Goal: Task Accomplishment & Management: Manage account settings

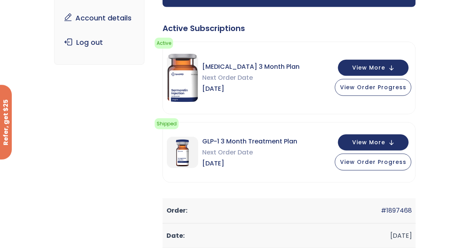
scroll to position [105, 0]
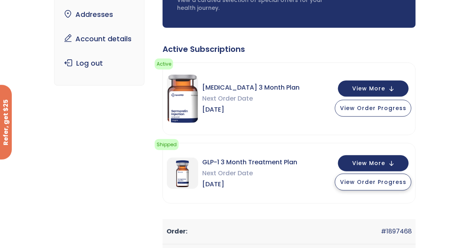
click at [369, 186] on button "View Order Progress" at bounding box center [373, 182] width 77 height 17
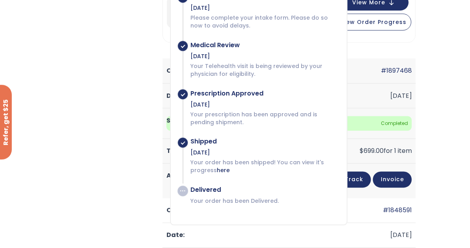
scroll to position [282, 0]
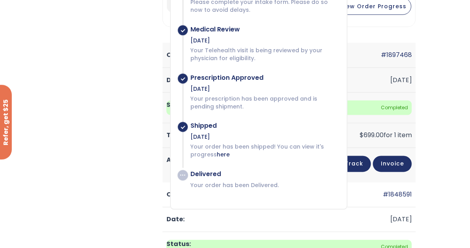
click at [371, 43] on td "#1897468" at bounding box center [289, 55] width 253 height 25
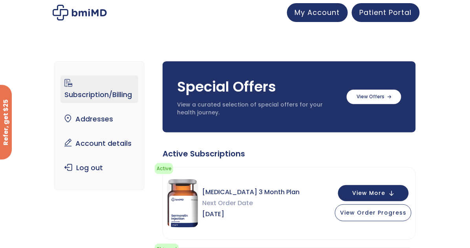
scroll to position [0, 0]
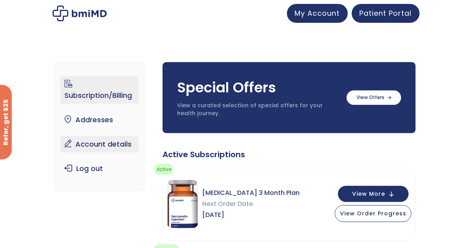
click at [115, 147] on link "Account details" at bounding box center [99, 144] width 78 height 16
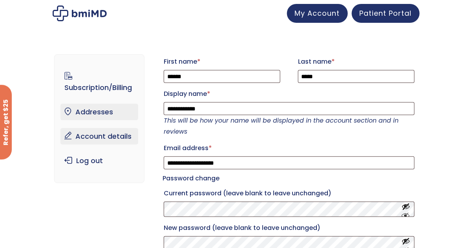
click at [103, 110] on link "Addresses" at bounding box center [99, 112] width 78 height 16
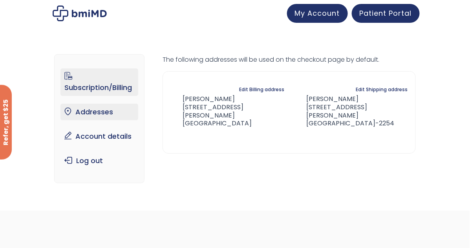
click at [120, 87] on link "Subscription/Billing" at bounding box center [99, 81] width 78 height 27
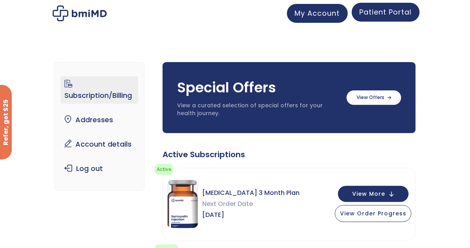
click at [398, 10] on span "Patient Portal" at bounding box center [386, 12] width 52 height 10
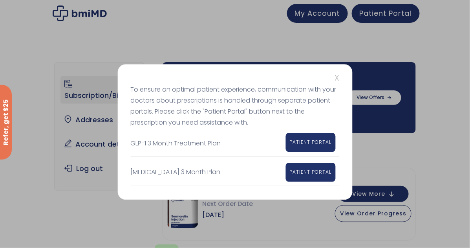
click at [316, 142] on span "PATIENT PORTAL" at bounding box center [311, 142] width 42 height 7
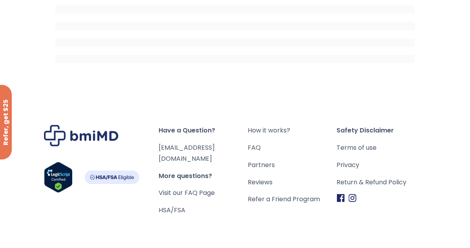
scroll to position [230, 0]
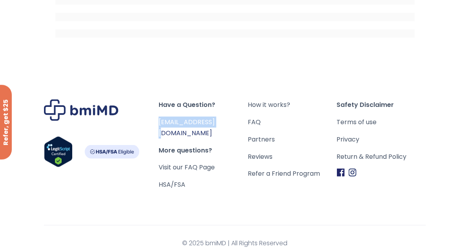
drag, startPoint x: 223, startPoint y: 123, endPoint x: 159, endPoint y: 121, distance: 63.7
click at [159, 121] on span "[EMAIL_ADDRESS][DOMAIN_NAME]" at bounding box center [203, 128] width 89 height 22
copy link "[EMAIL_ADDRESS][DOMAIN_NAME]"
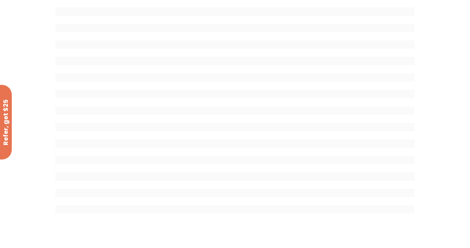
scroll to position [27, 0]
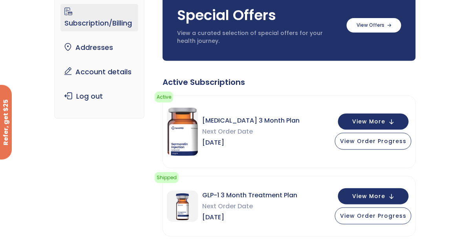
scroll to position [73, 0]
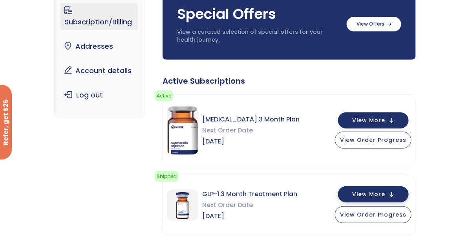
click at [381, 195] on span "View More" at bounding box center [368, 194] width 33 height 5
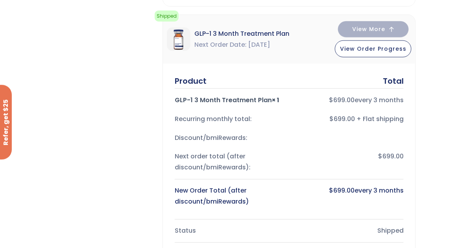
scroll to position [233, 0]
